Goal: Find specific page/section: Find specific page/section

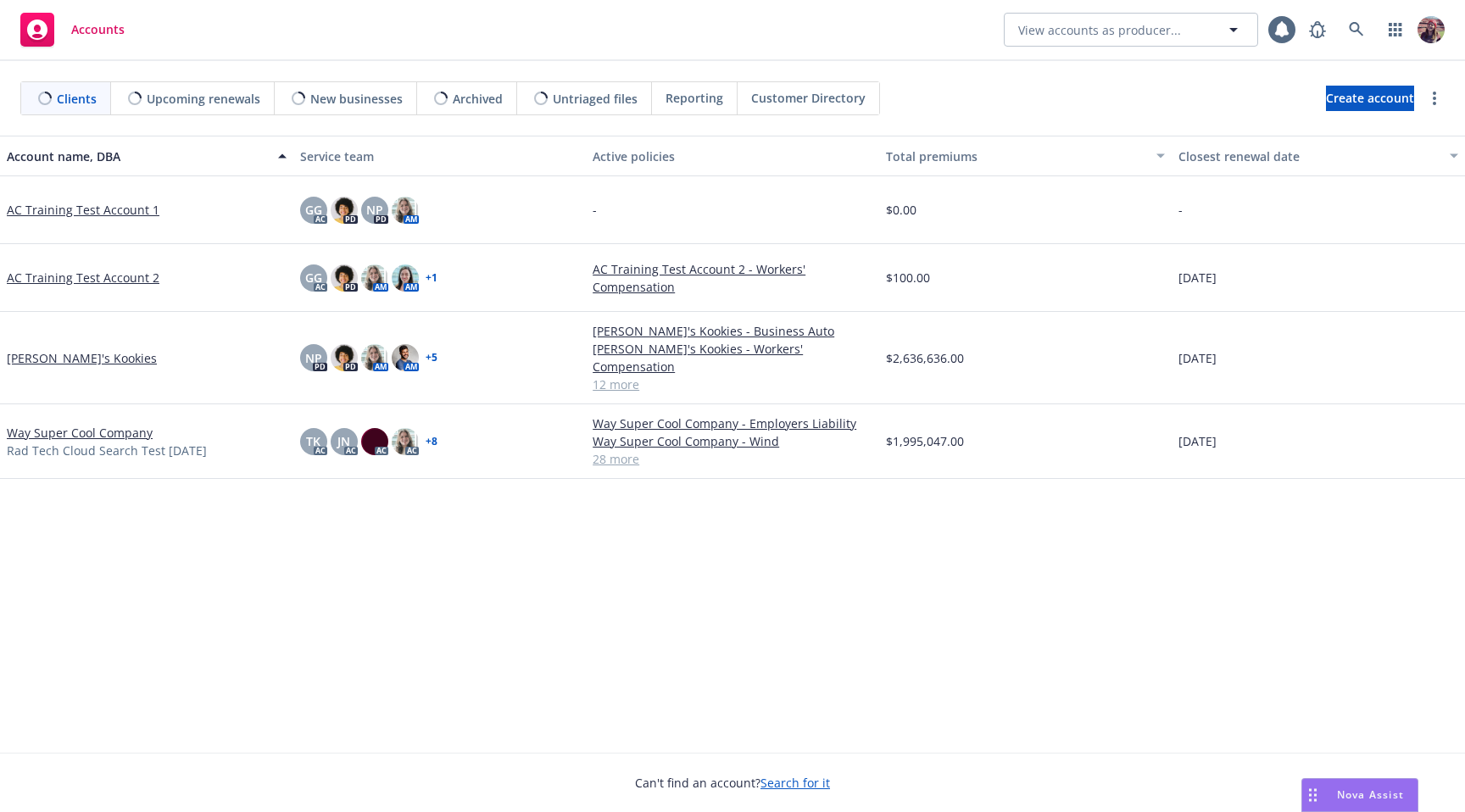
click at [61, 349] on link "[PERSON_NAME]'s Kookies" at bounding box center [82, 358] width 150 height 17
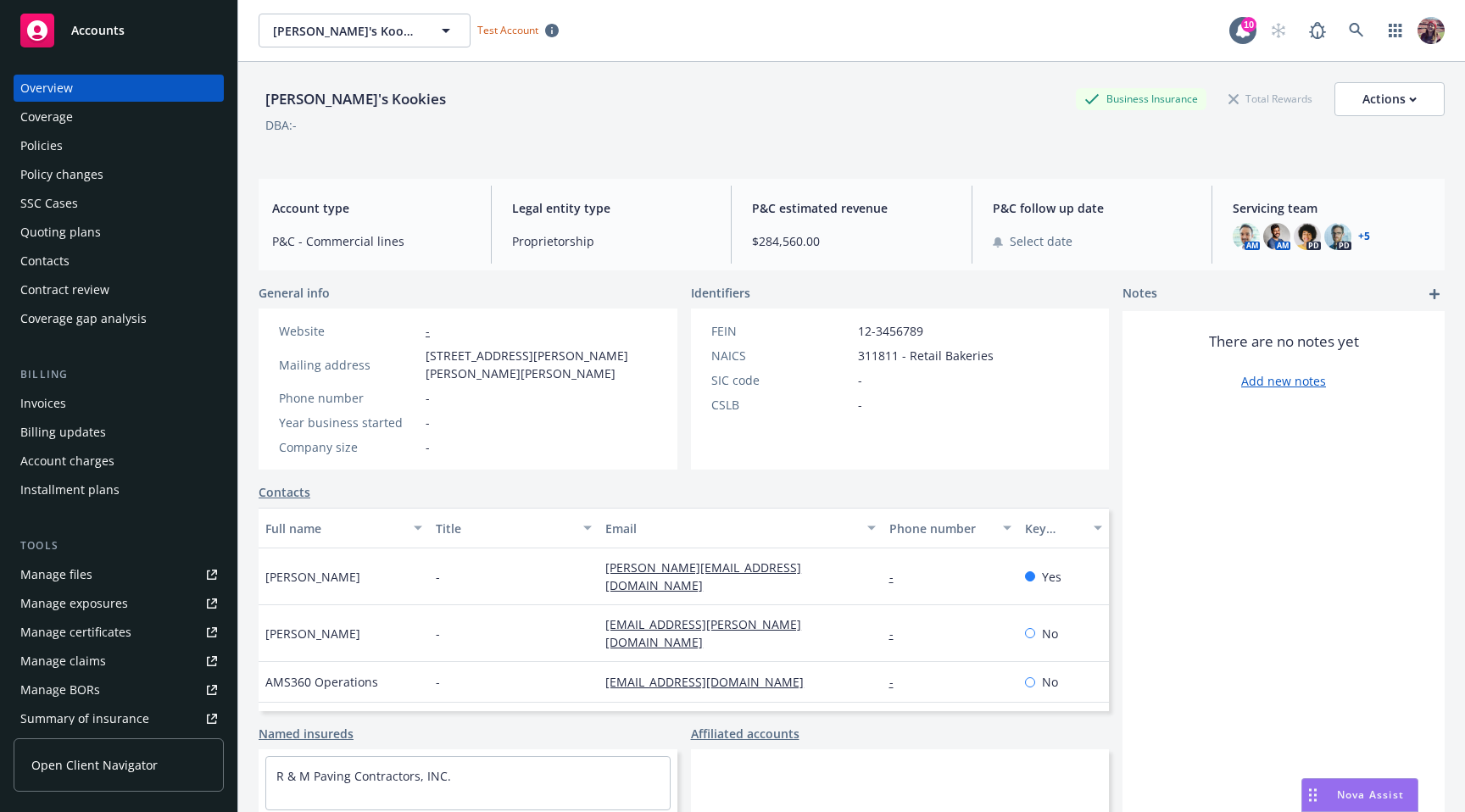
click at [69, 149] on div "Policies" at bounding box center [118, 145] width 196 height 27
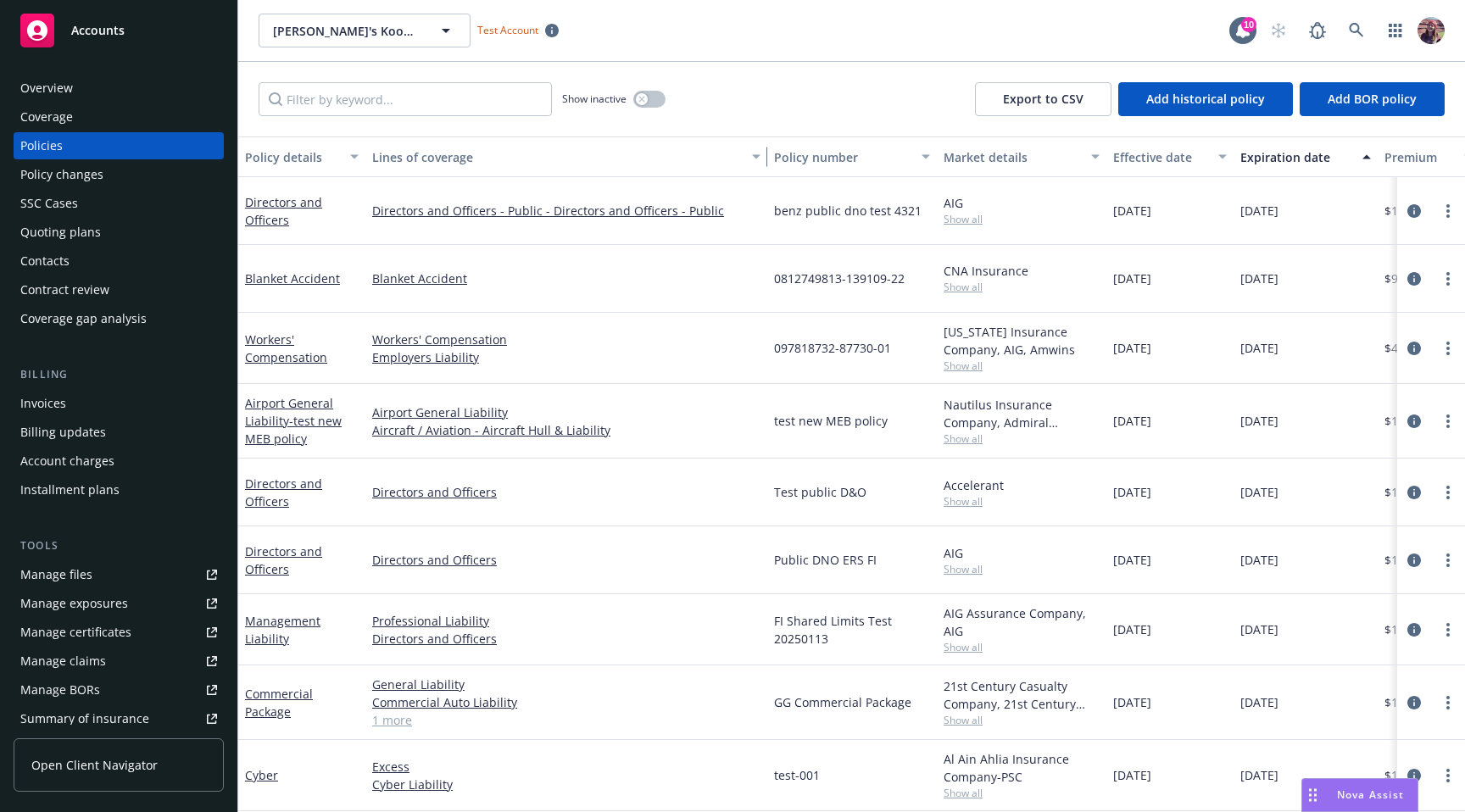
drag, startPoint x: 574, startPoint y: 149, endPoint x: 769, endPoint y: 165, distance: 195.7
click at [763, 165] on div "button" at bounding box center [759, 156] width 9 height 39
